Goal: Task Accomplishment & Management: Use online tool/utility

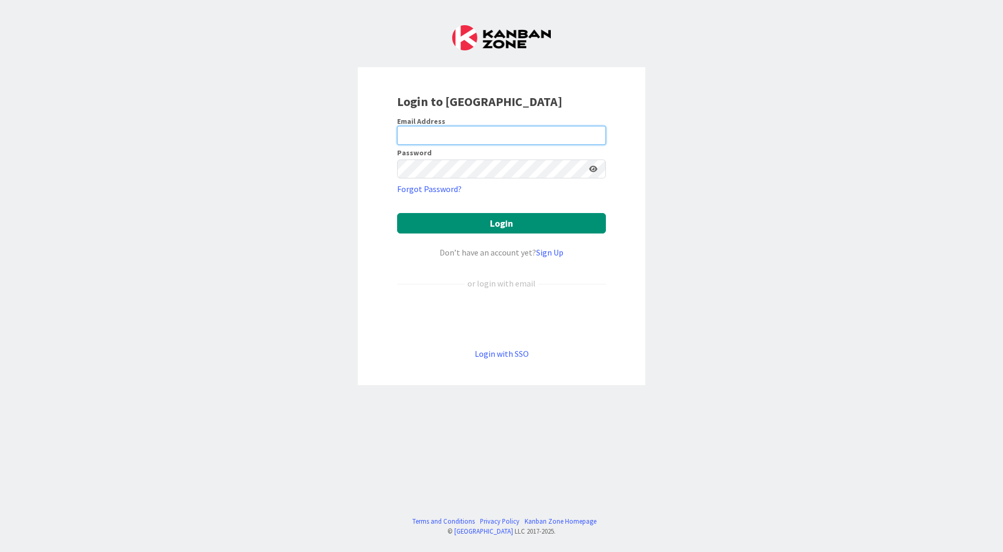
click at [480, 131] on input "email" at bounding box center [501, 135] width 209 height 19
click at [561, 369] on div "Login to Kanban Zone Email Address Password Forgot Password? Login Don’t have a…" at bounding box center [501, 226] width 287 height 318
click at [518, 353] on link "Login with SSO" at bounding box center [502, 353] width 54 height 10
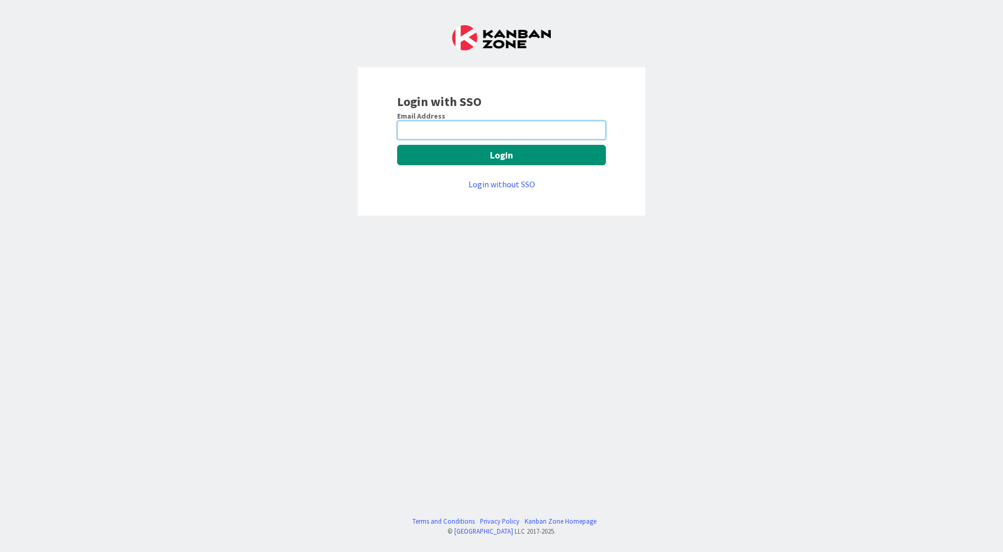
click at [472, 134] on input "email" at bounding box center [501, 130] width 209 height 19
type input "bluk@huisman-nl.com"
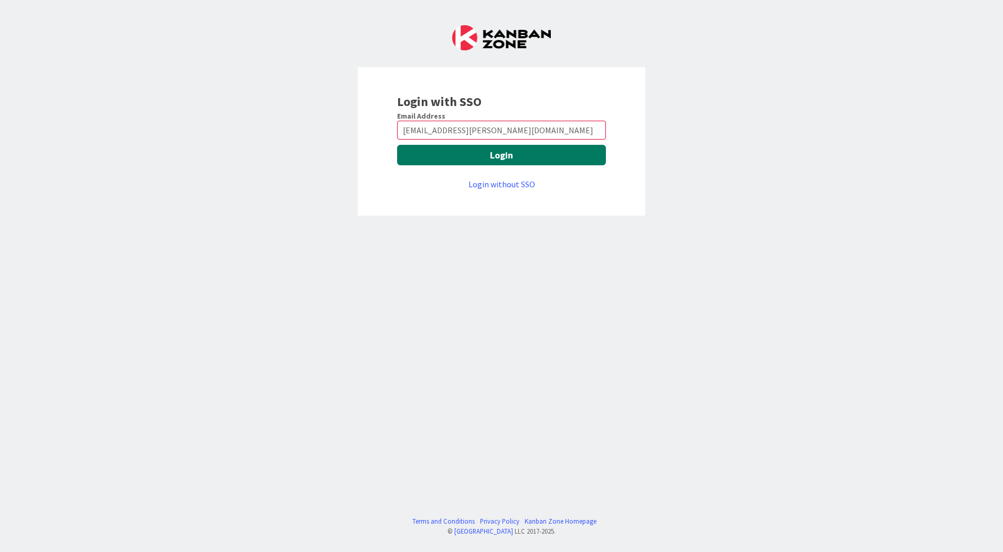
click at [495, 154] on button "Login" at bounding box center [501, 155] width 209 height 20
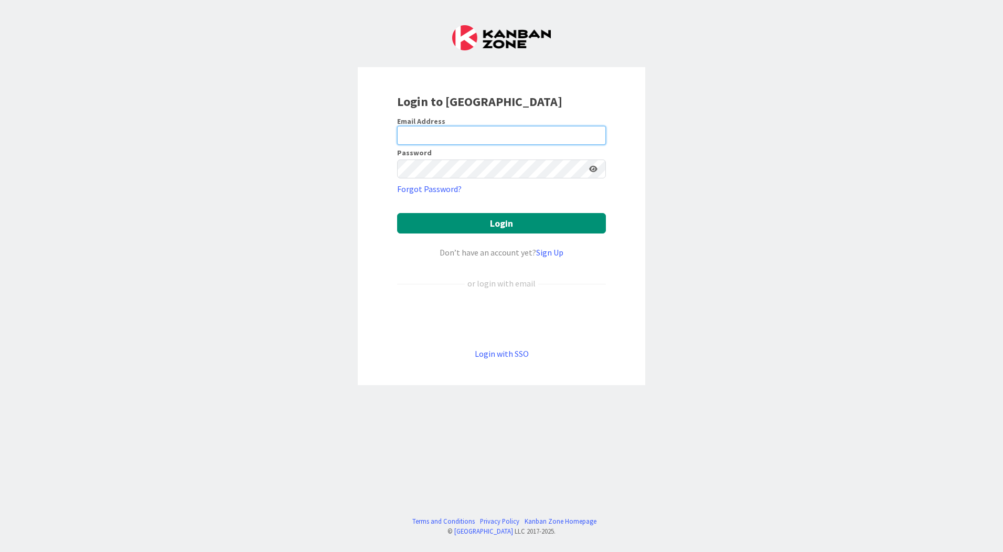
click at [448, 134] on input "email" at bounding box center [501, 135] width 209 height 19
type input "bluk@huisman-nl.com"
click at [397, 213] on button "Login" at bounding box center [501, 223] width 209 height 20
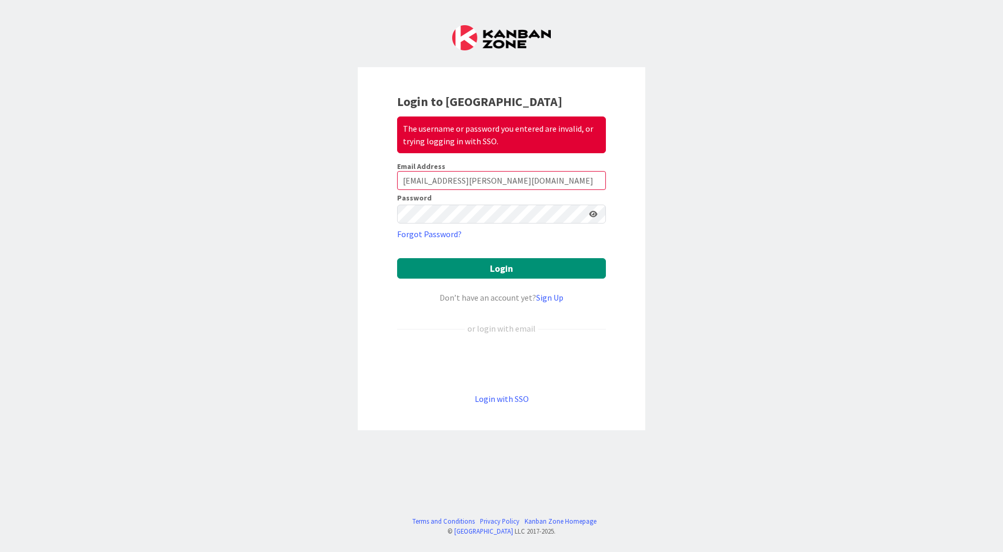
click at [768, 133] on div "Login to Kanban Zone The username or password you entered are invalid, or tryin…" at bounding box center [501, 276] width 1003 height 552
click at [504, 400] on link "Login with SSO" at bounding box center [502, 398] width 54 height 10
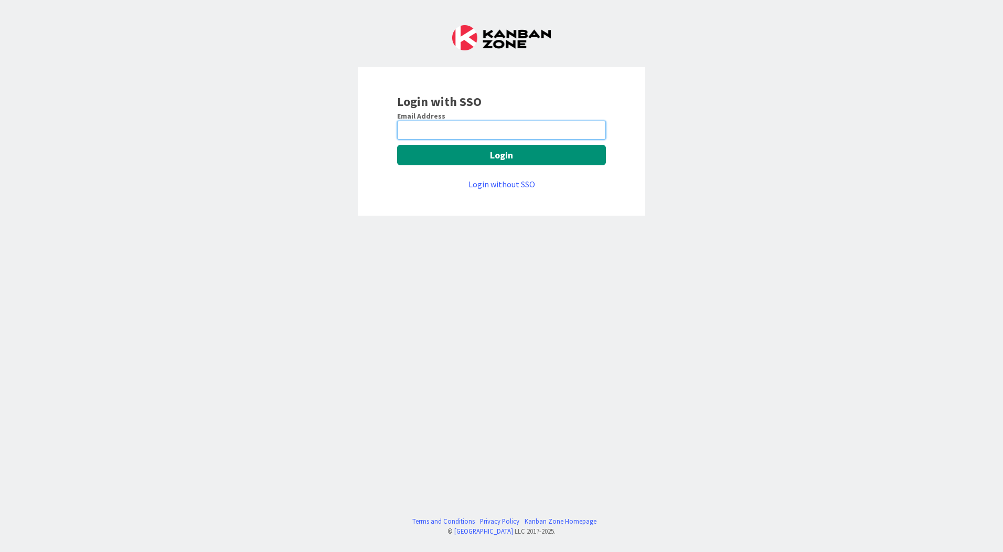
click at [467, 129] on input "email" at bounding box center [501, 130] width 209 height 19
type input "bluk@huisman-nl.com"
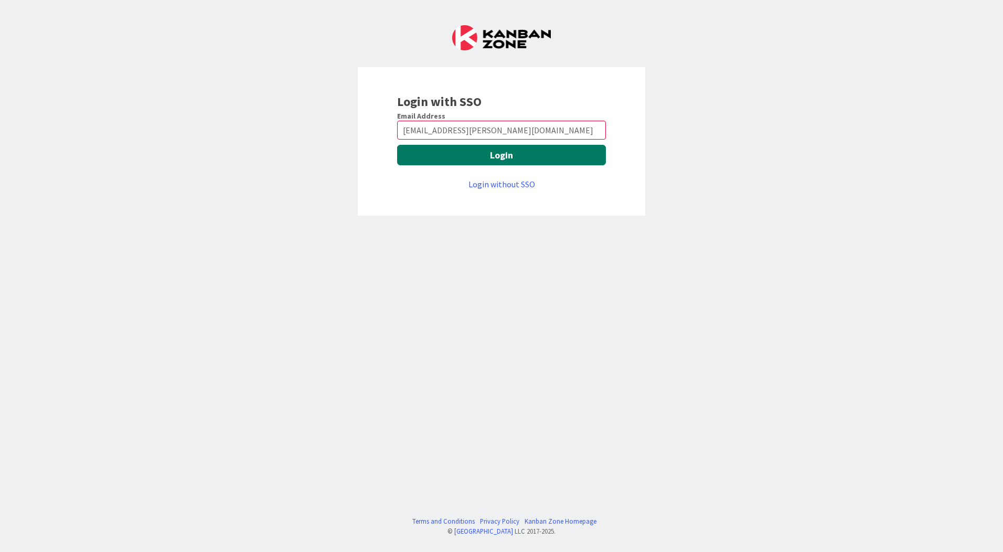
click at [478, 154] on button "Login" at bounding box center [501, 155] width 209 height 20
